Goal: Information Seeking & Learning: Learn about a topic

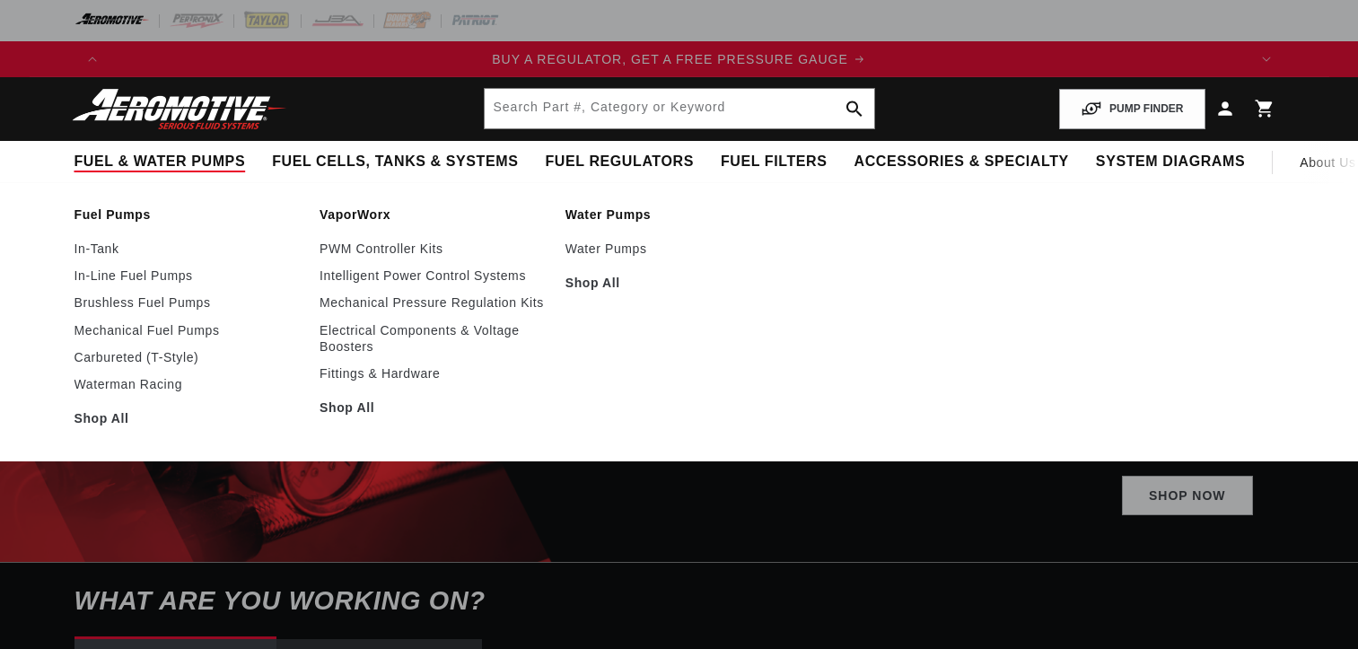
select select "1957"
select select "4.6L"
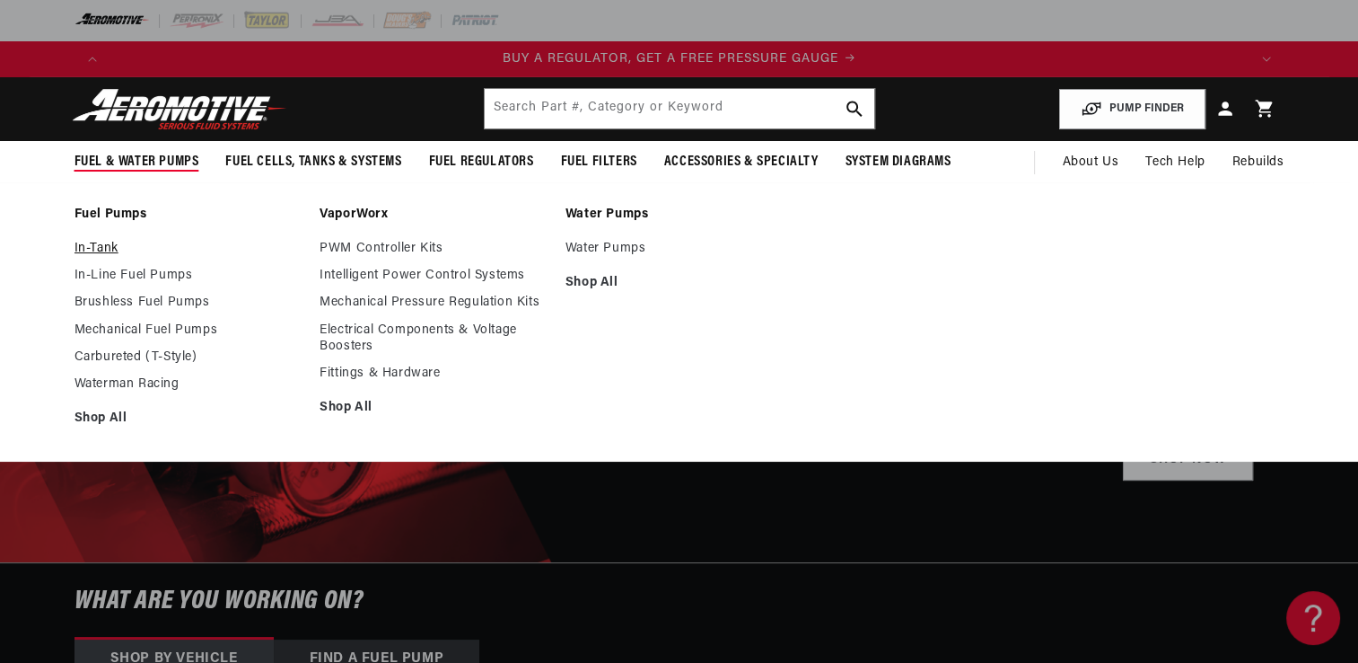
click at [105, 247] on link "In-Tank" at bounding box center [189, 249] width 228 height 16
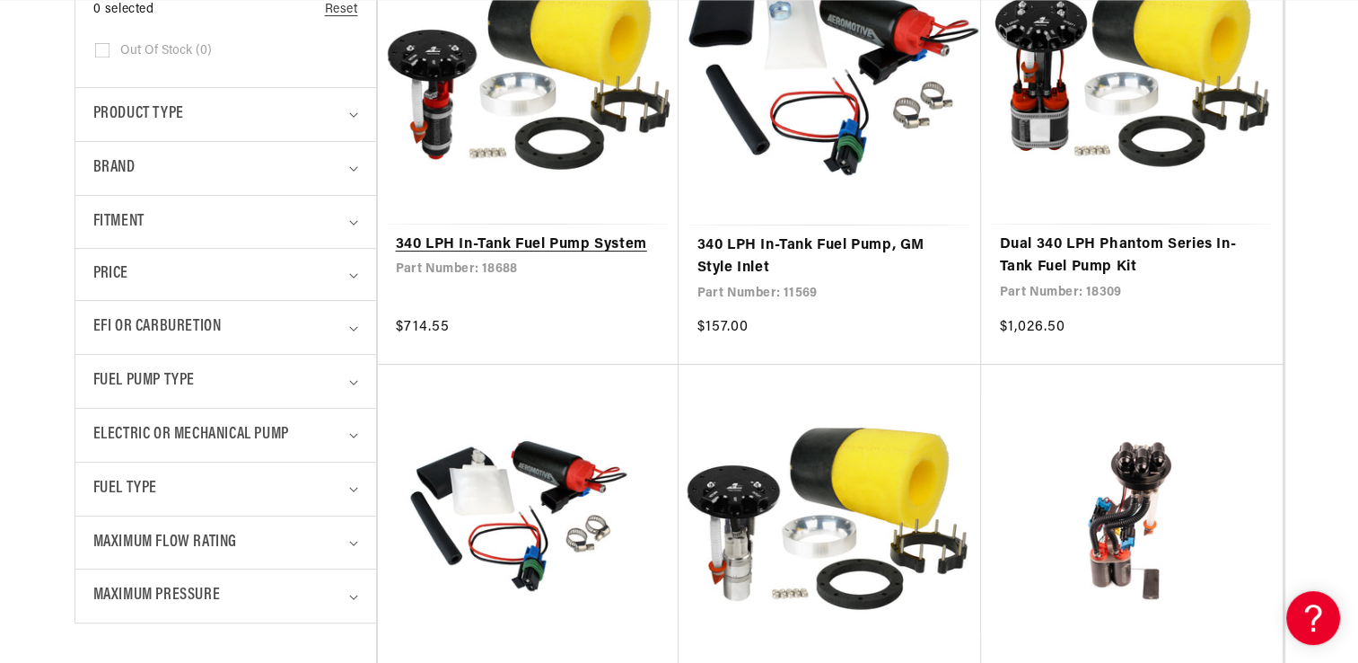
scroll to position [0, 1138]
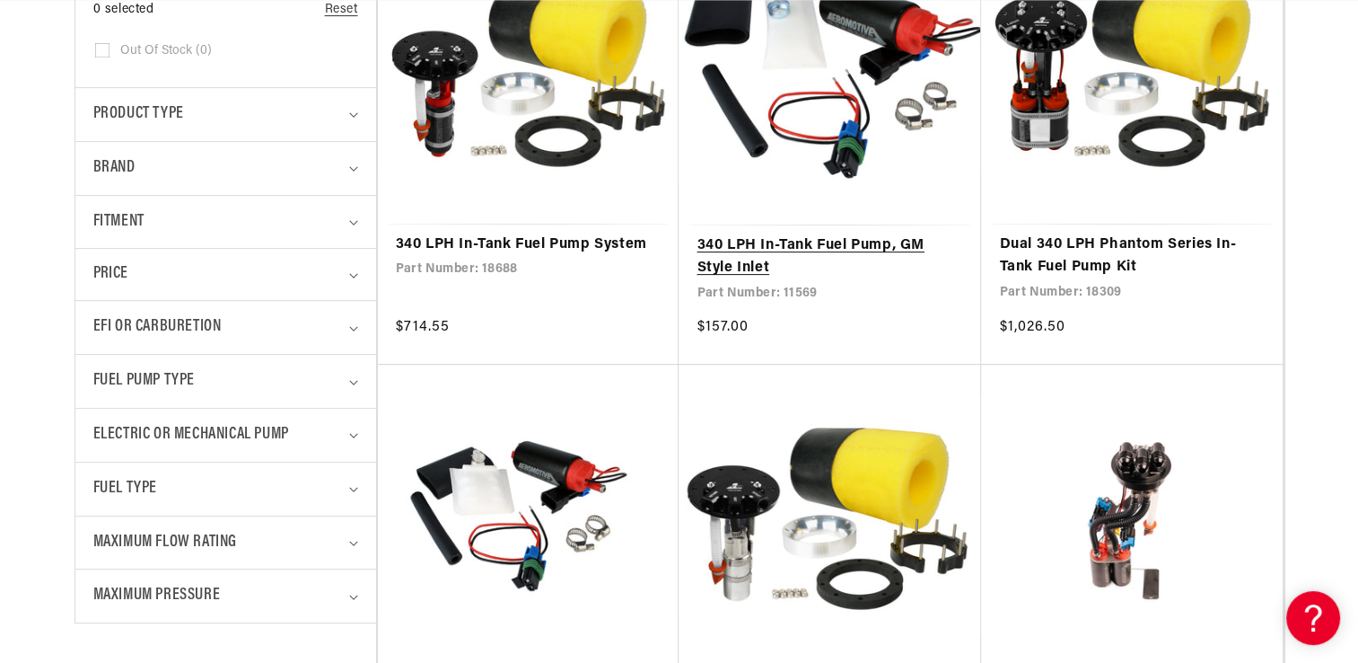
click at [799, 240] on link "340 LPH In-Tank Fuel Pump, GM Style Inlet" at bounding box center [830, 257] width 267 height 46
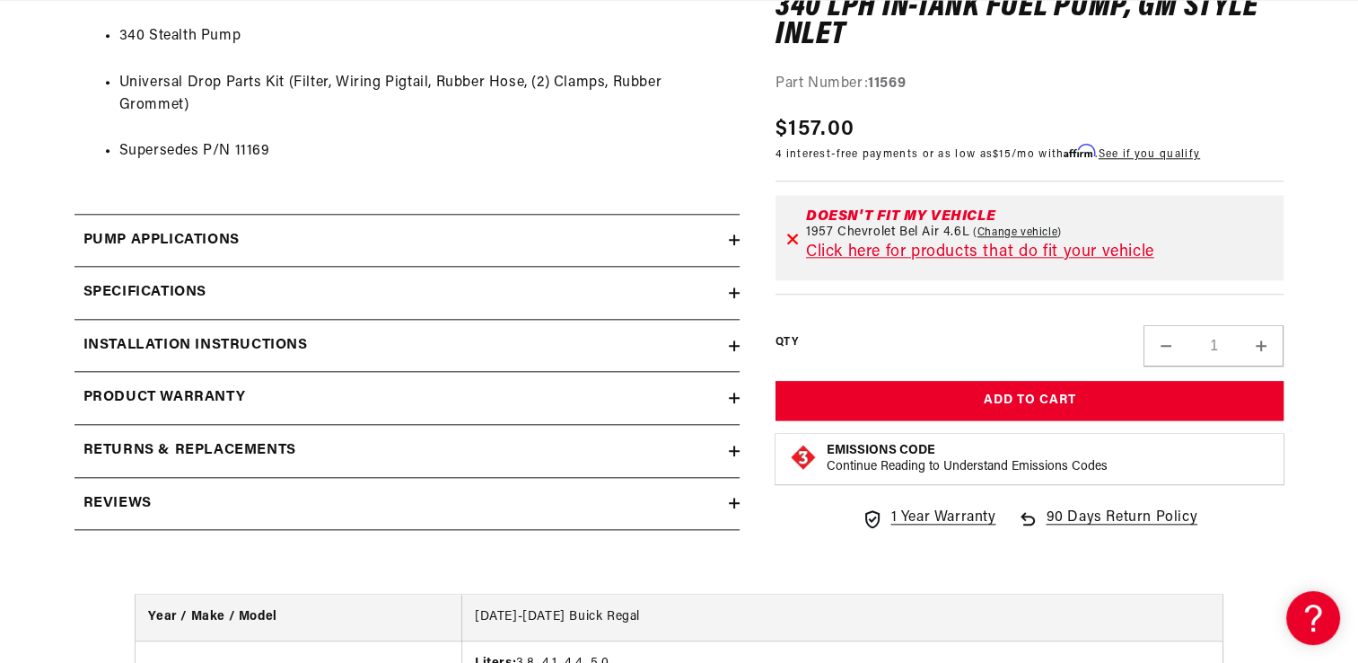
scroll to position [1908, 0]
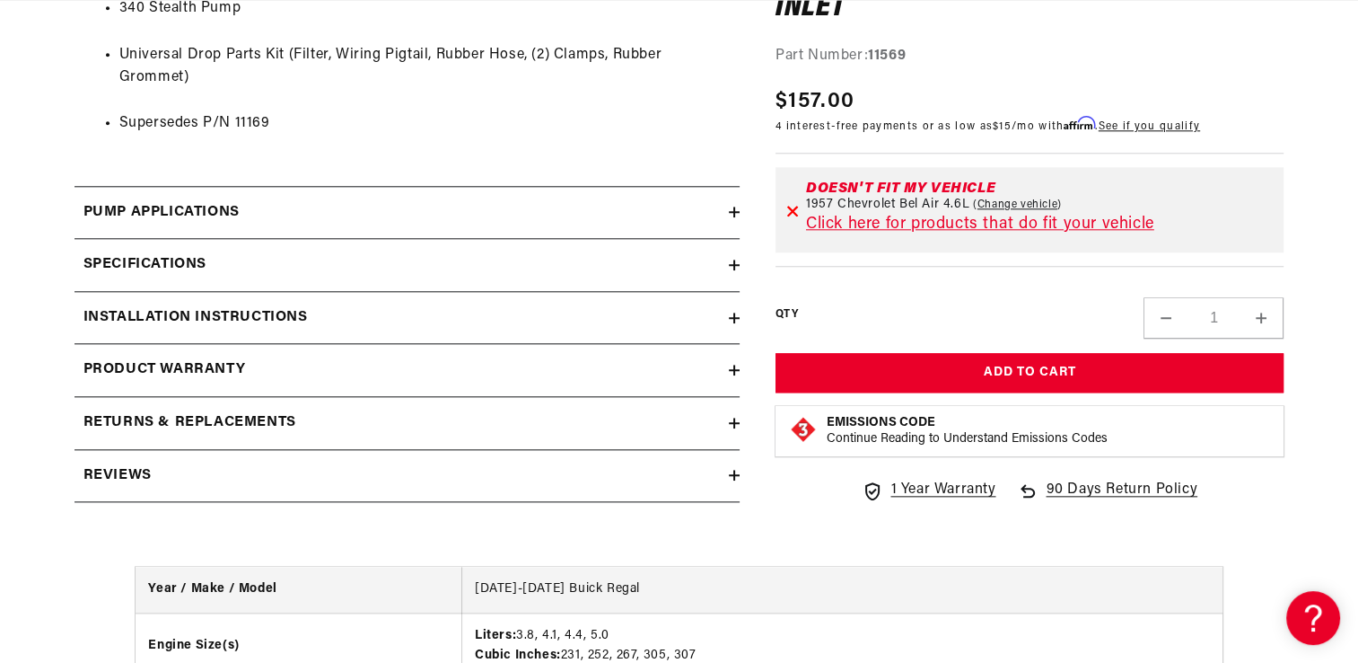
click at [175, 264] on h2 "Specifications" at bounding box center [144, 264] width 123 height 23
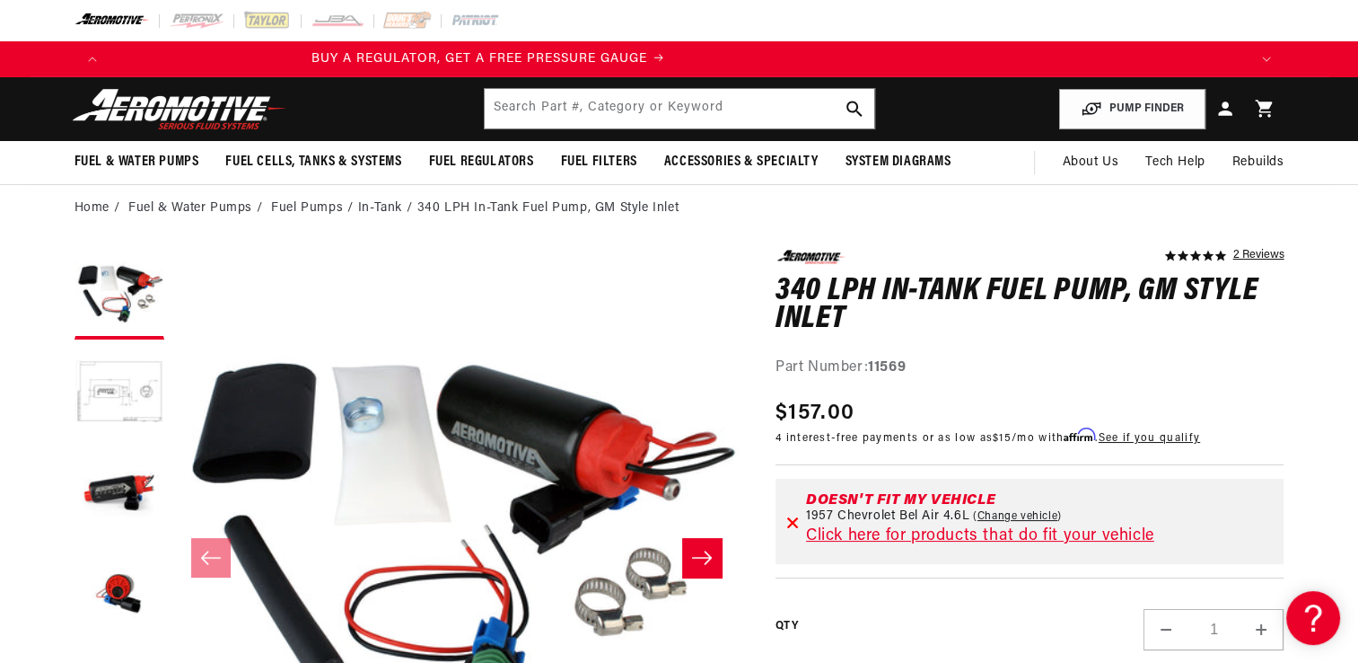
scroll to position [0, 0]
click at [794, 521] on icon at bounding box center [792, 522] width 10 height 10
click at [786, 523] on icon at bounding box center [792, 521] width 13 height 13
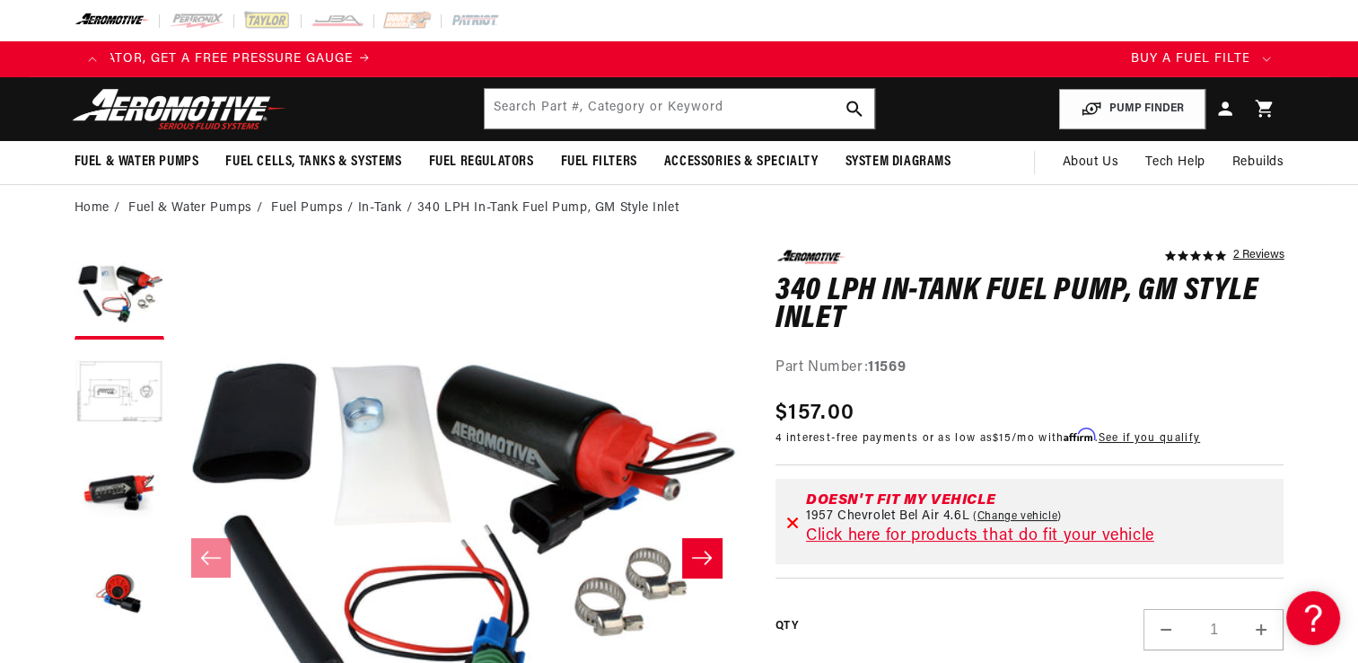
click at [794, 518] on icon at bounding box center [792, 521] width 13 height 13
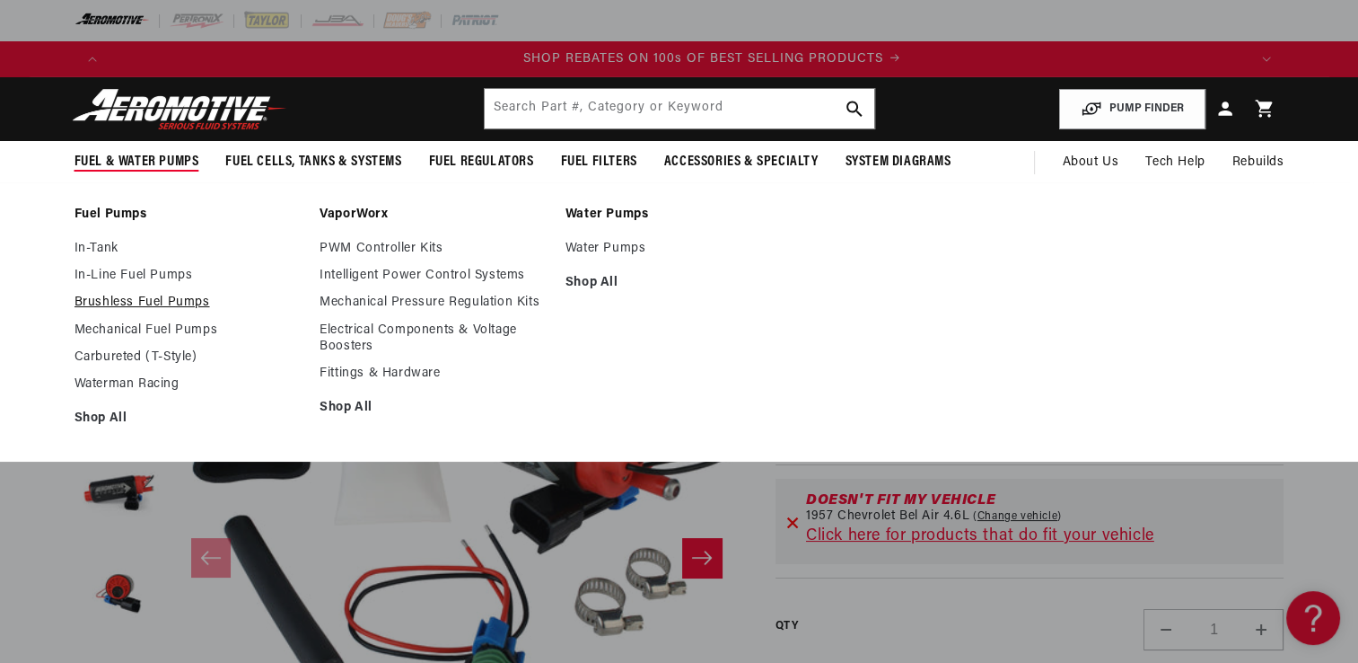
scroll to position [0, 2277]
click at [110, 298] on link "Brushless Fuel Pumps" at bounding box center [189, 302] width 228 height 16
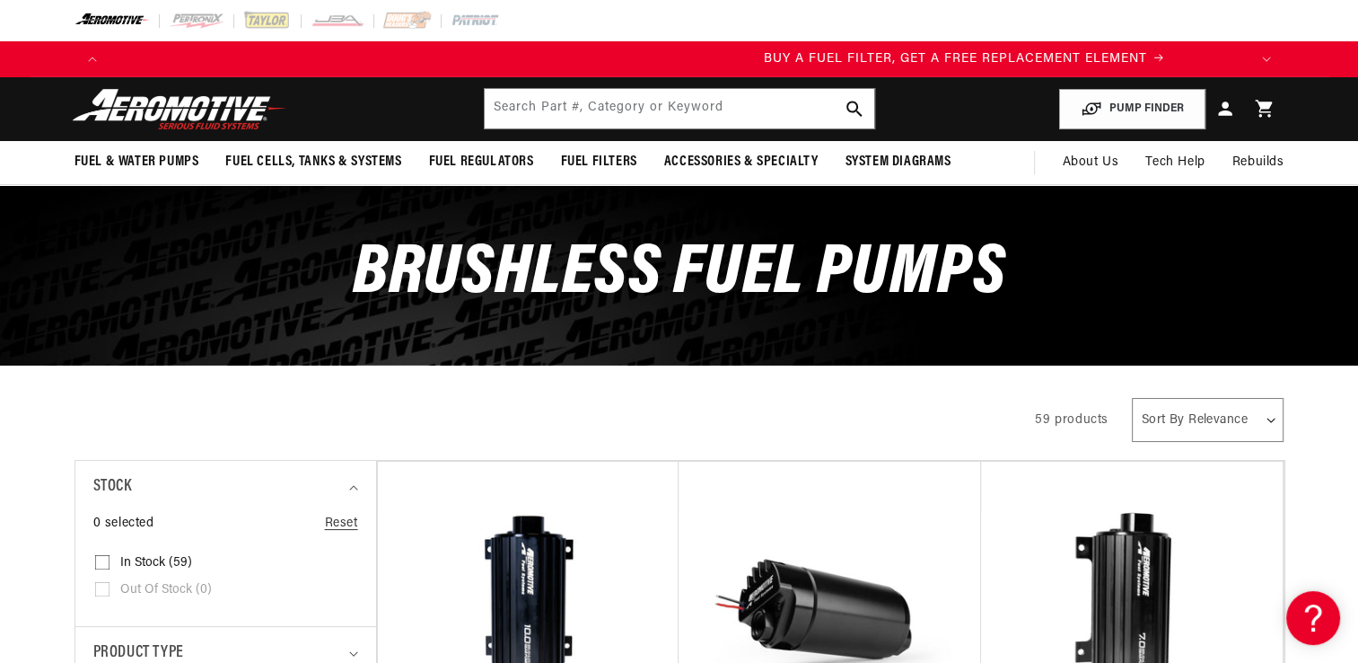
scroll to position [0, 1138]
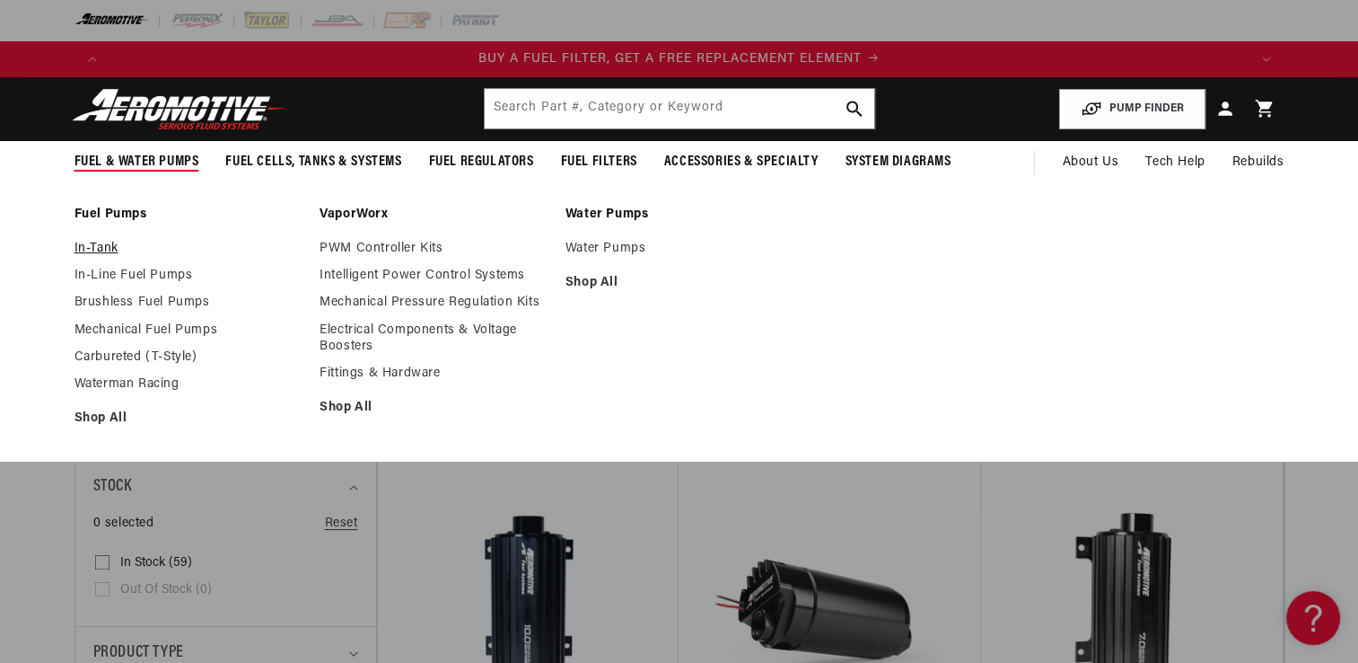
click at [98, 248] on link "In-Tank" at bounding box center [189, 249] width 228 height 16
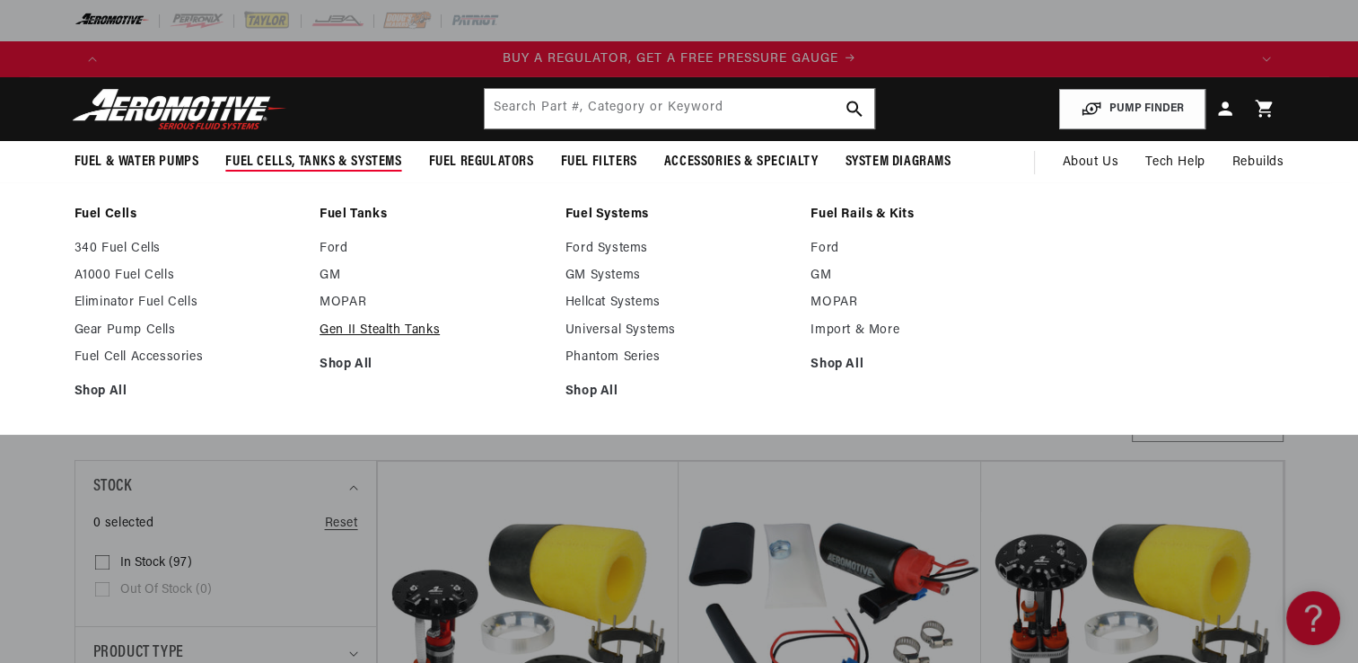
click at [364, 323] on link "Gen II Stealth Tanks" at bounding box center [434, 330] width 228 height 16
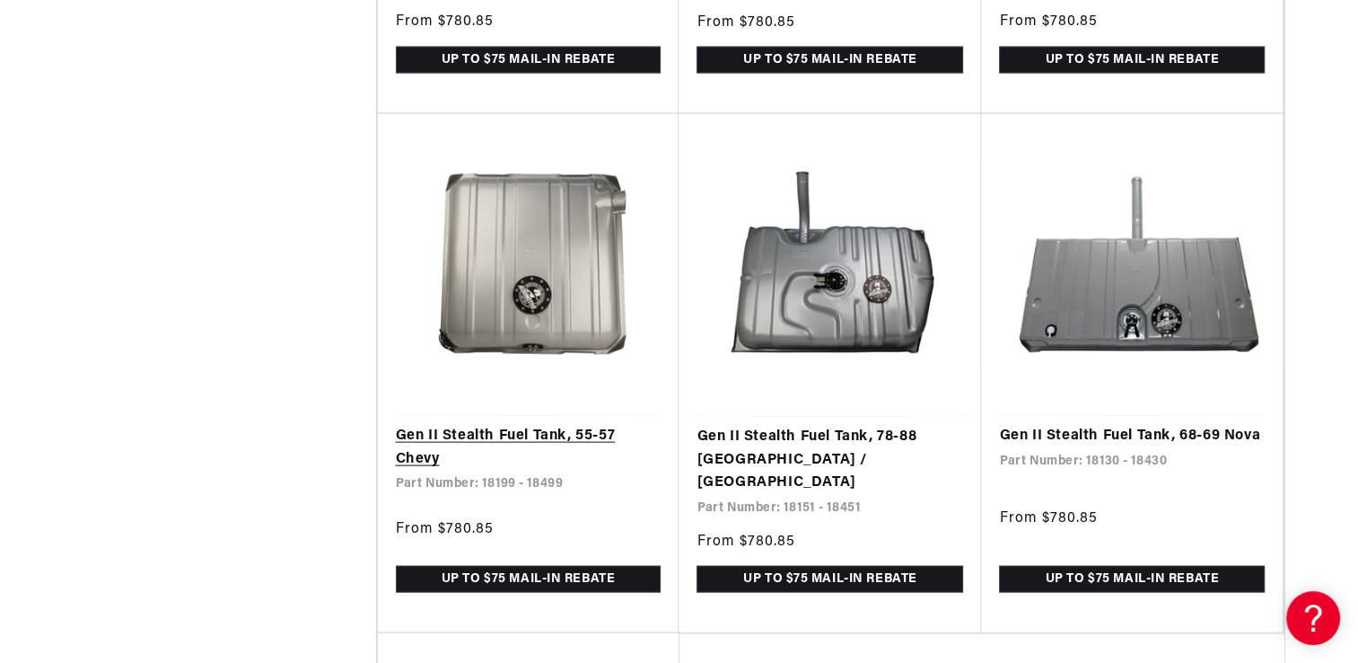
click at [557, 428] on link "Gen II Stealth Fuel Tank, 55-57 Chevy" at bounding box center [529, 448] width 266 height 46
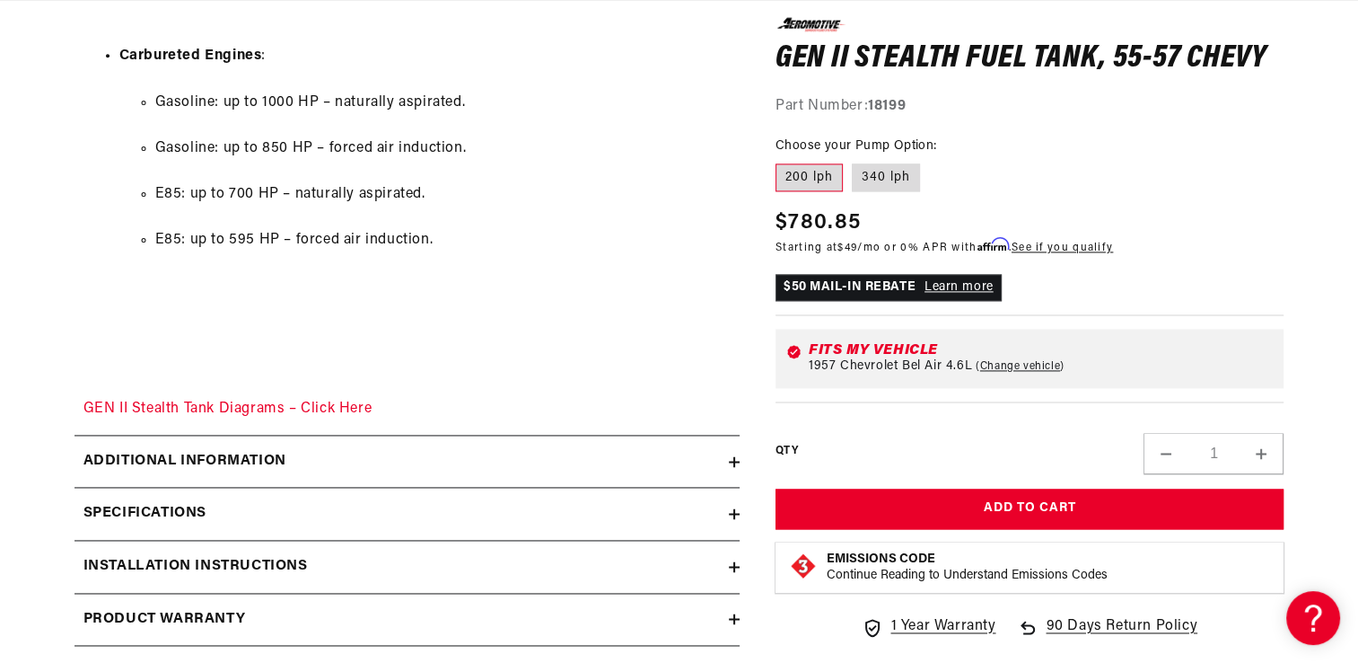
scroll to position [0, 3415]
